Goal: Information Seeking & Learning: Learn about a topic

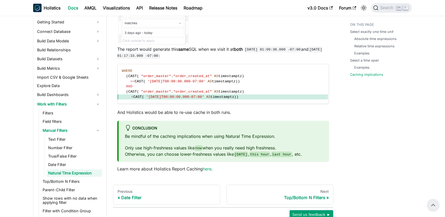
scroll to position [1786, 0]
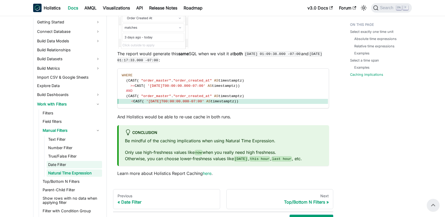
click at [63, 166] on link "Date Filter" at bounding box center [75, 164] width 56 height 7
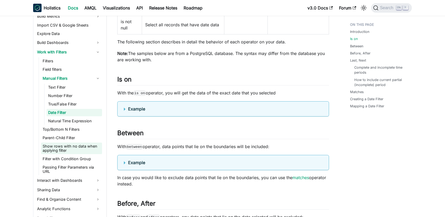
scroll to position [141, 0]
click at [64, 127] on link "Top/Bottom N Filters" at bounding box center [71, 128] width 61 height 7
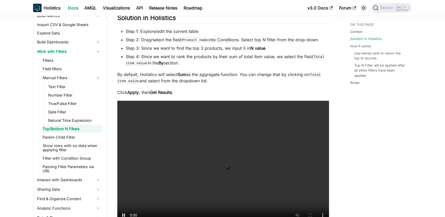
scroll to position [500, 0]
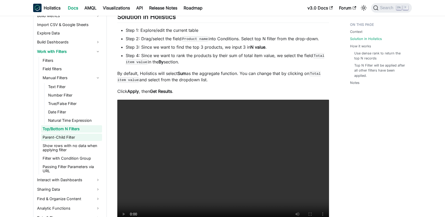
click at [72, 139] on link "Parent-Child Filter" at bounding box center [71, 137] width 61 height 7
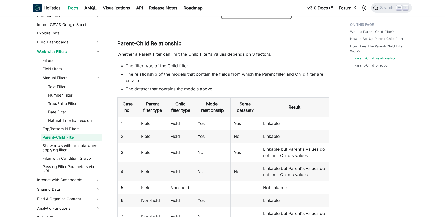
scroll to position [605, 0]
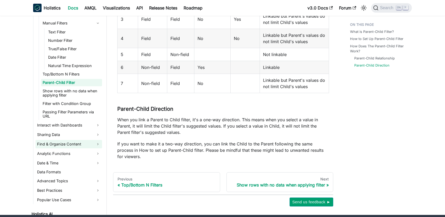
scroll to position [141, 0]
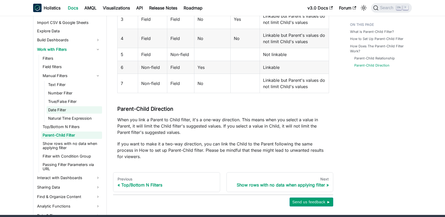
click at [65, 106] on link "Date Filter" at bounding box center [75, 109] width 56 height 7
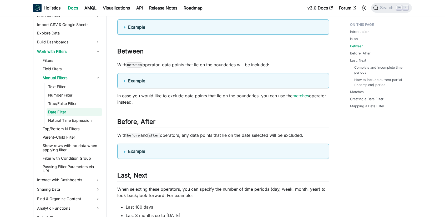
scroll to position [474, 0]
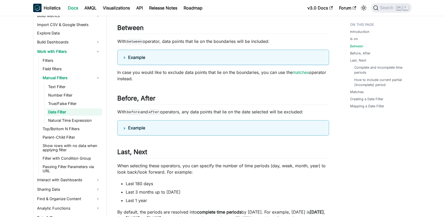
click at [126, 127] on summary "Example" at bounding box center [223, 128] width 199 height 6
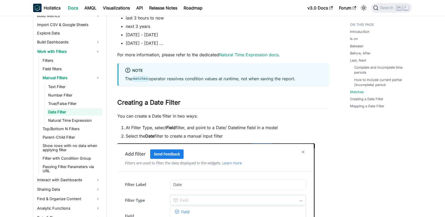
scroll to position [1631, 0]
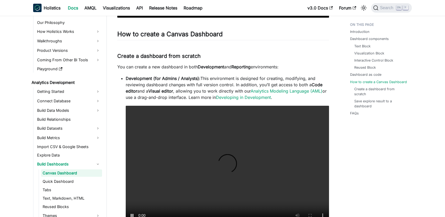
scroll to position [1342, 0]
